Goal: Find specific page/section: Find specific page/section

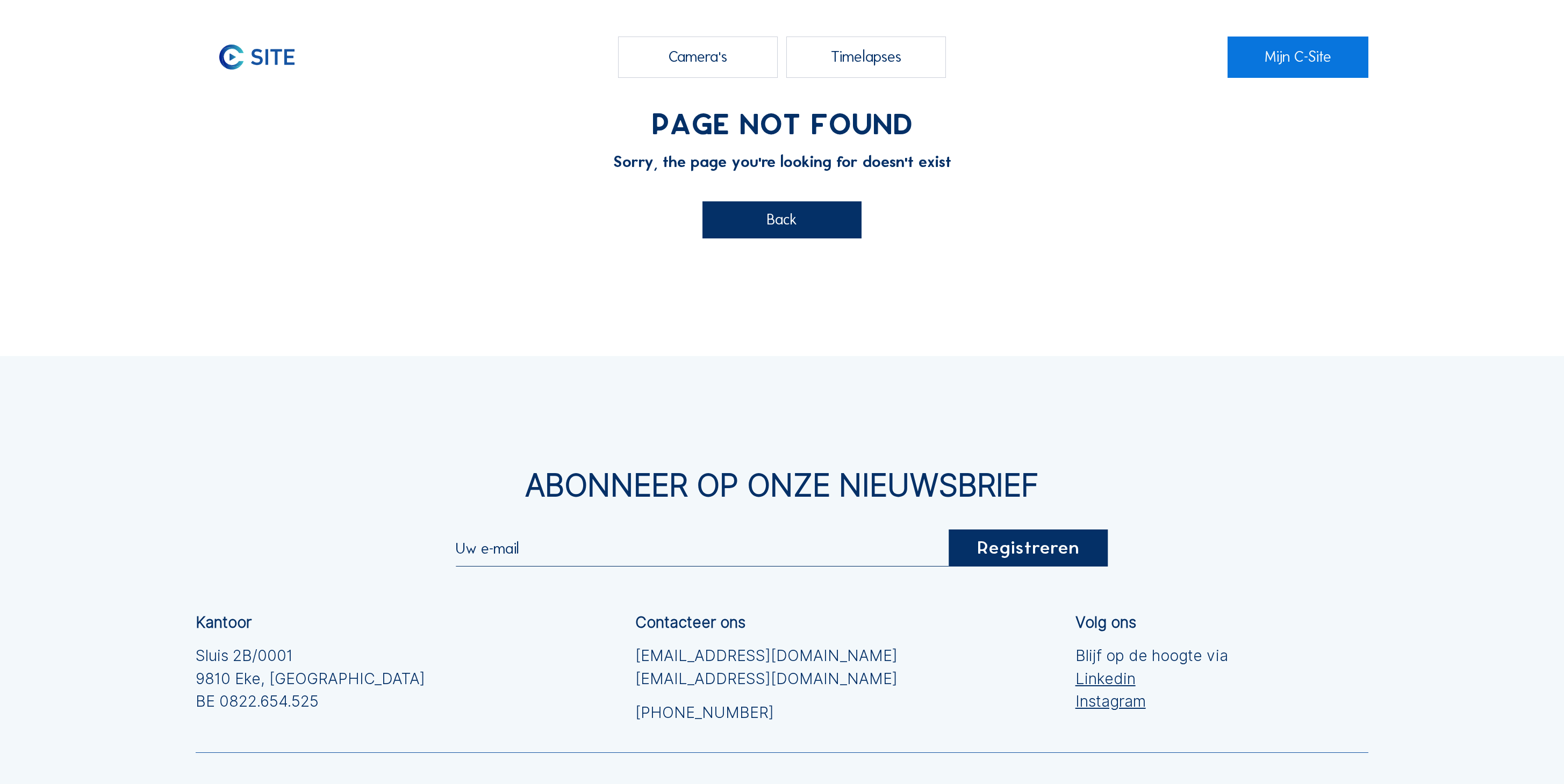
click at [804, 201] on div "Back" at bounding box center [782, 220] width 160 height 37
